Goal: Navigation & Orientation: Find specific page/section

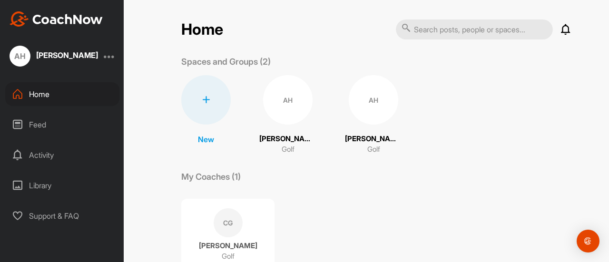
click at [38, 122] on div "Feed" at bounding box center [62, 125] width 114 height 24
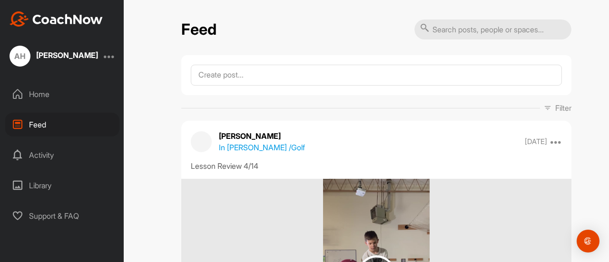
click at [38, 153] on div "Activity" at bounding box center [62, 155] width 114 height 24
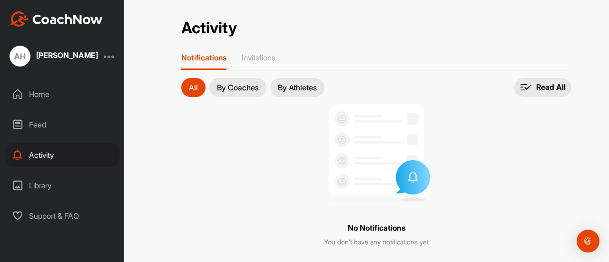
click at [110, 56] on div at bounding box center [109, 55] width 11 height 11
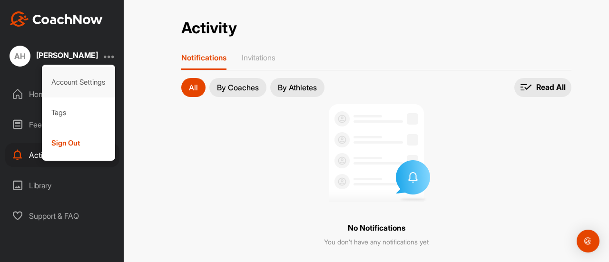
click at [78, 80] on div "Account Settings" at bounding box center [79, 82] width 74 height 30
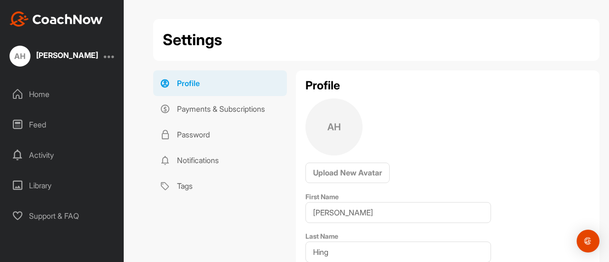
click at [20, 57] on div "AH" at bounding box center [20, 56] width 21 height 21
click at [27, 92] on div "Home" at bounding box center [62, 94] width 114 height 24
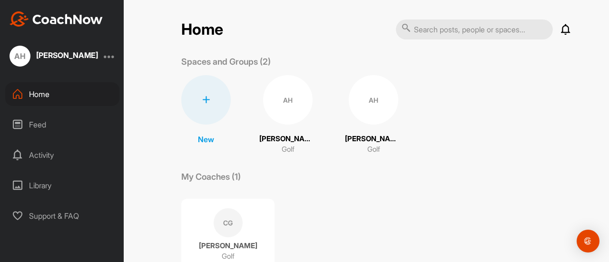
click at [282, 95] on div "AH" at bounding box center [288, 100] width 50 height 50
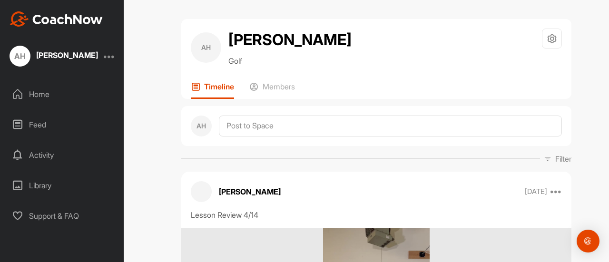
click at [38, 94] on div "Home" at bounding box center [62, 94] width 114 height 24
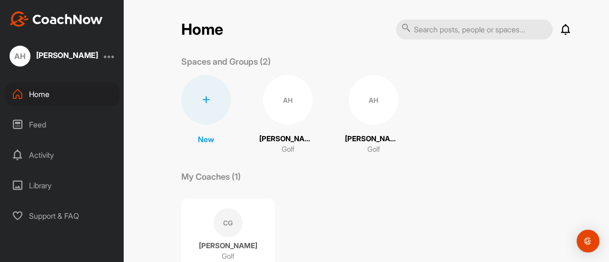
click at [360, 98] on div "AH" at bounding box center [374, 100] width 50 height 50
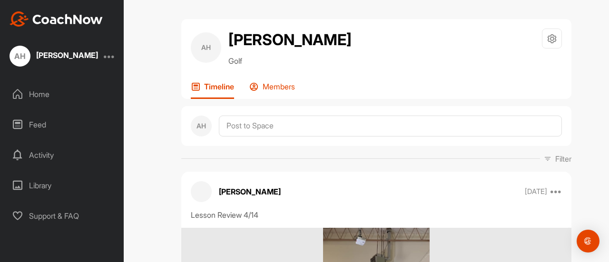
click at [276, 88] on p "Members" at bounding box center [279, 87] width 32 height 10
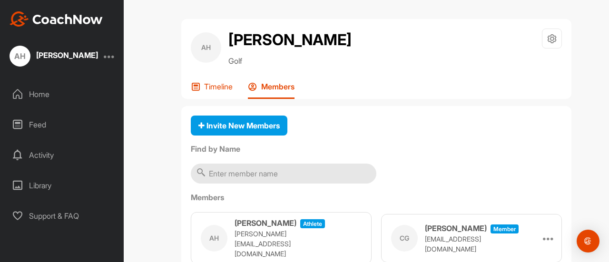
click at [205, 84] on p "Timeline" at bounding box center [218, 87] width 29 height 10
